Goal: Find specific page/section

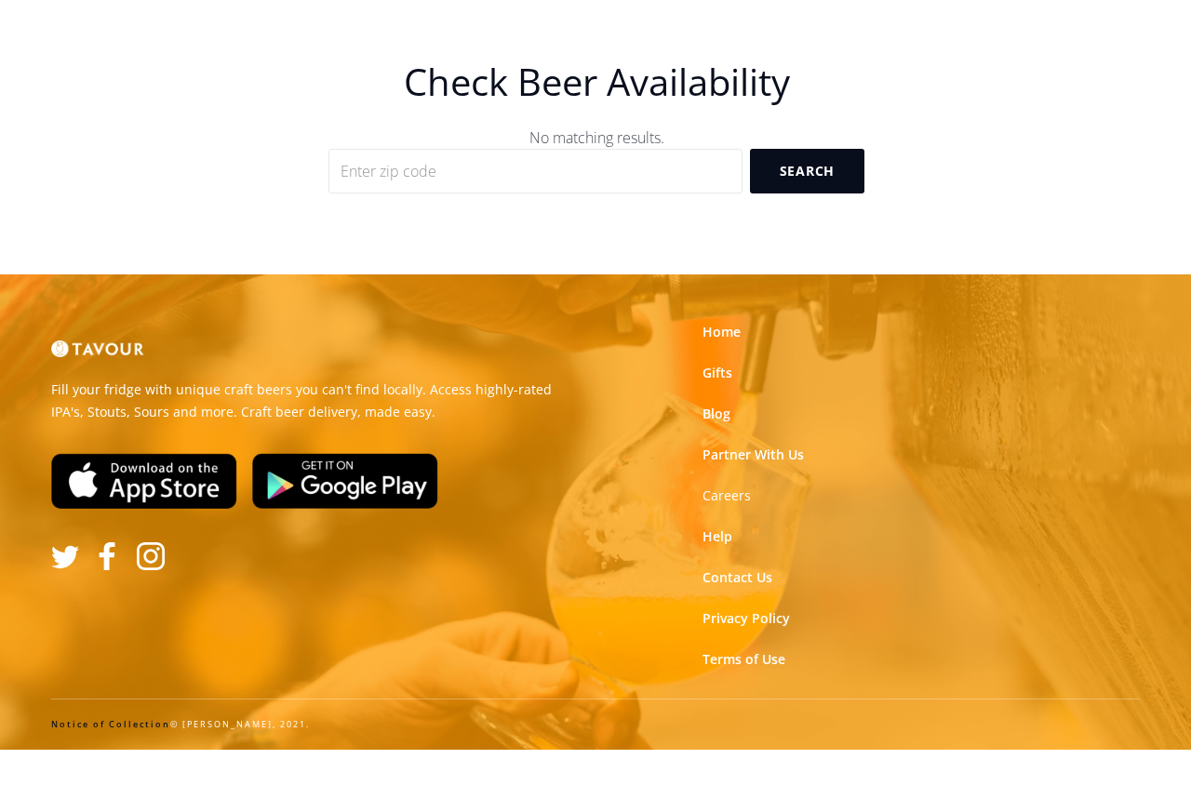
click at [235, 206] on div "Check Beer Availability No matching results. Search" at bounding box center [596, 138] width 1094 height 156
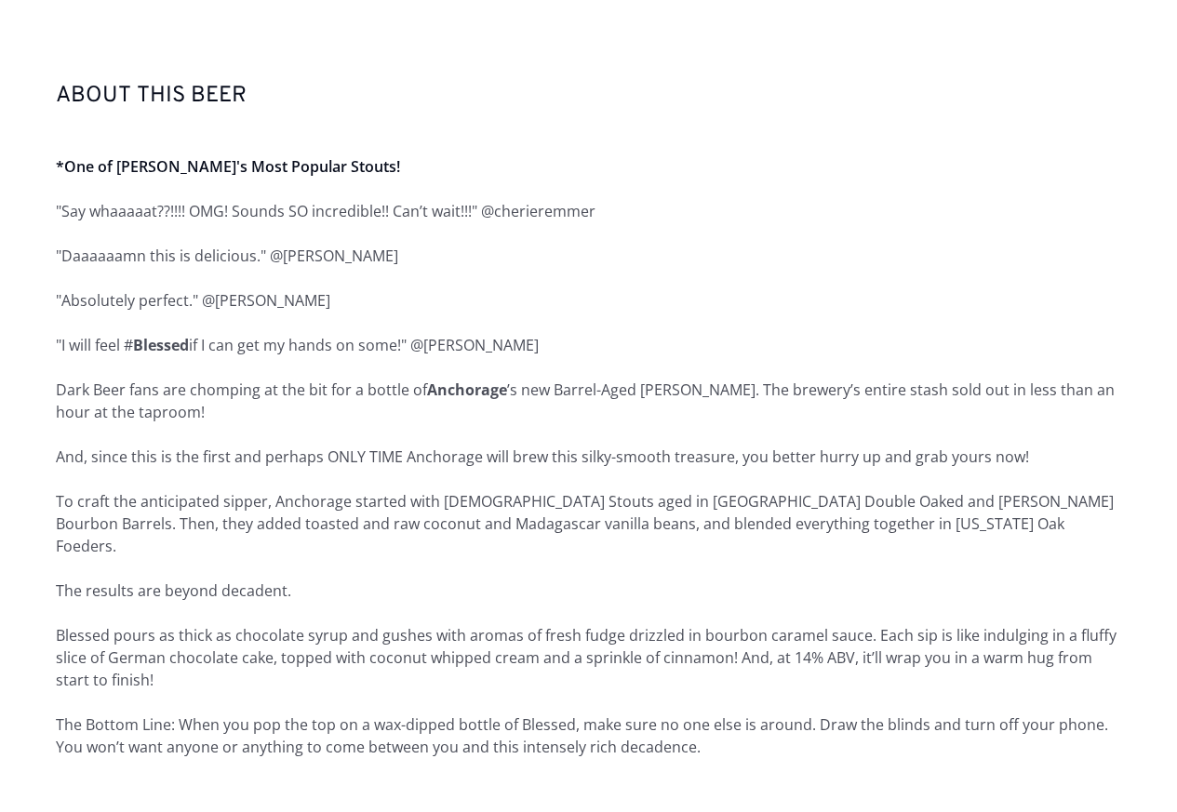
scroll to position [781, 0]
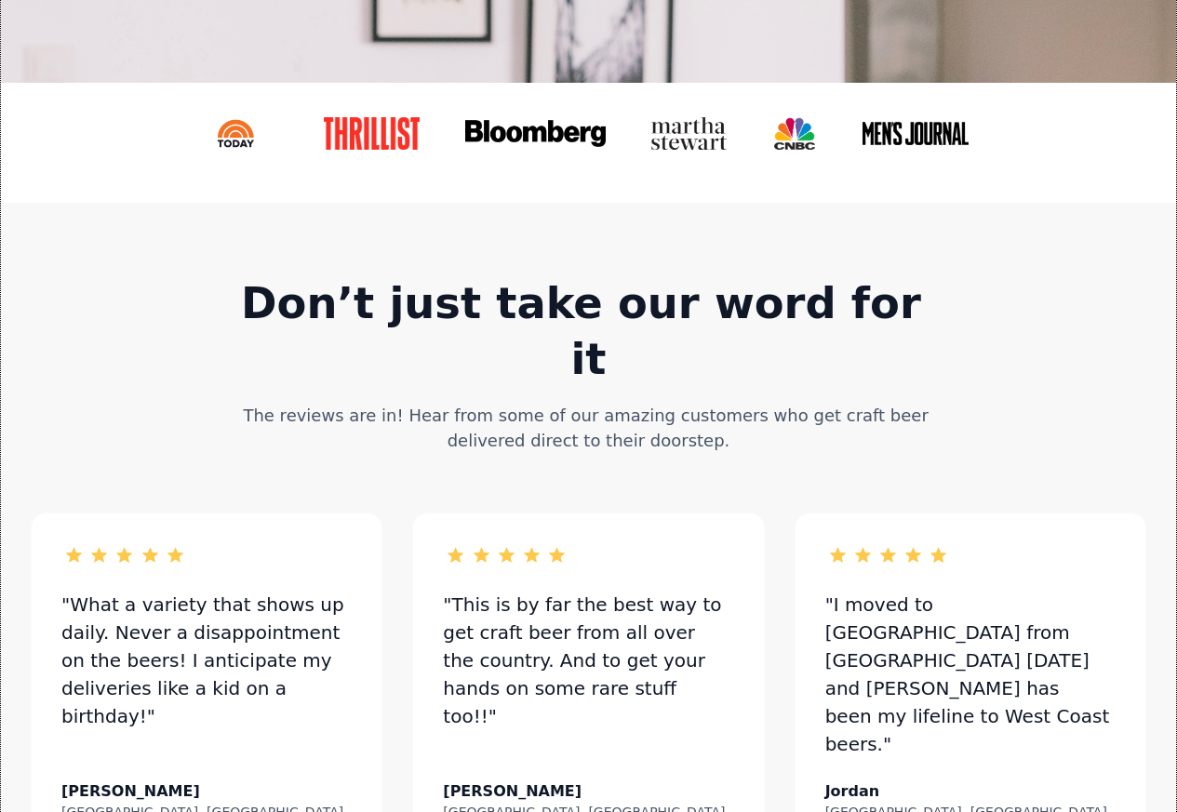
scroll to position [670, 0]
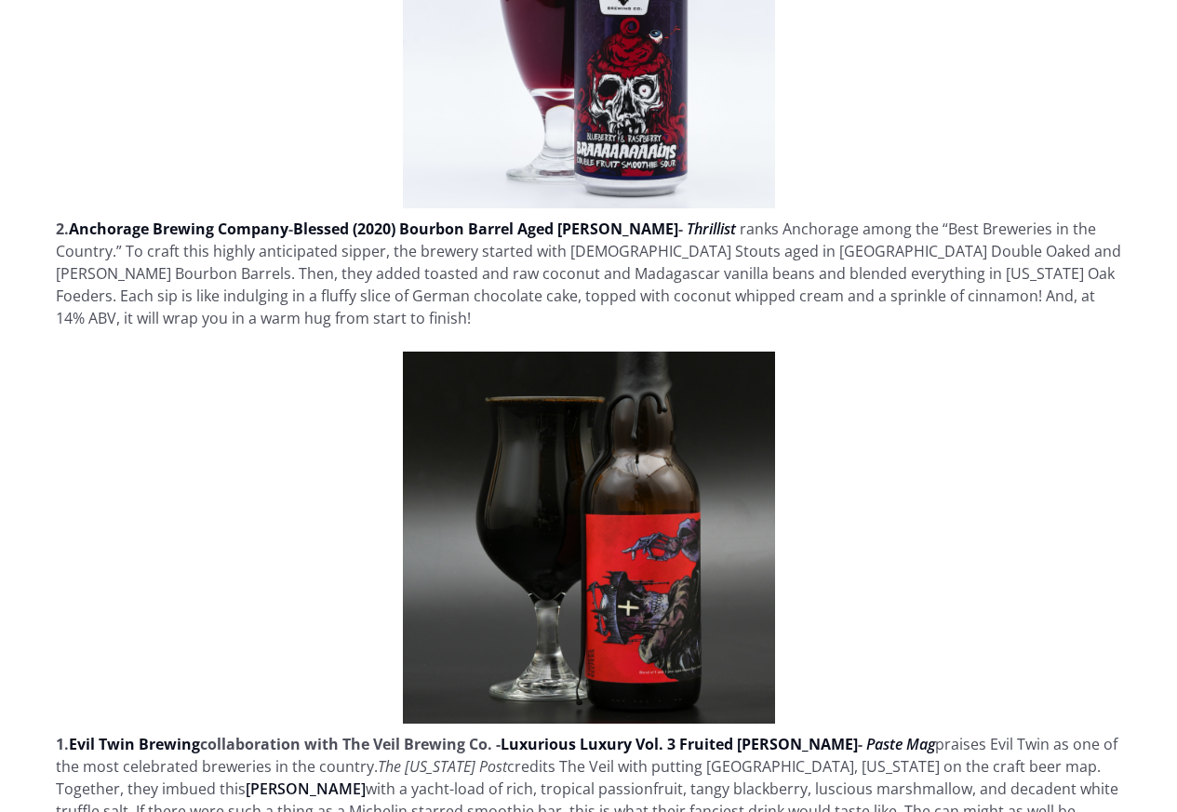
scroll to position [4800, 0]
